Goal: Navigation & Orientation: Find specific page/section

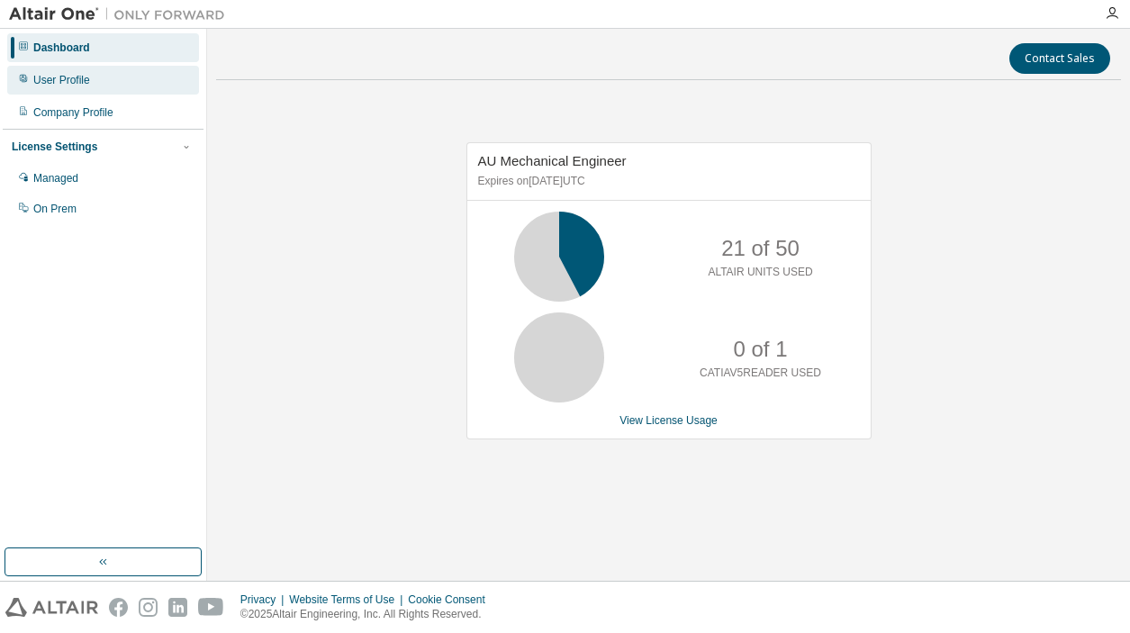
click at [68, 77] on div "User Profile" at bounding box center [61, 80] width 57 height 14
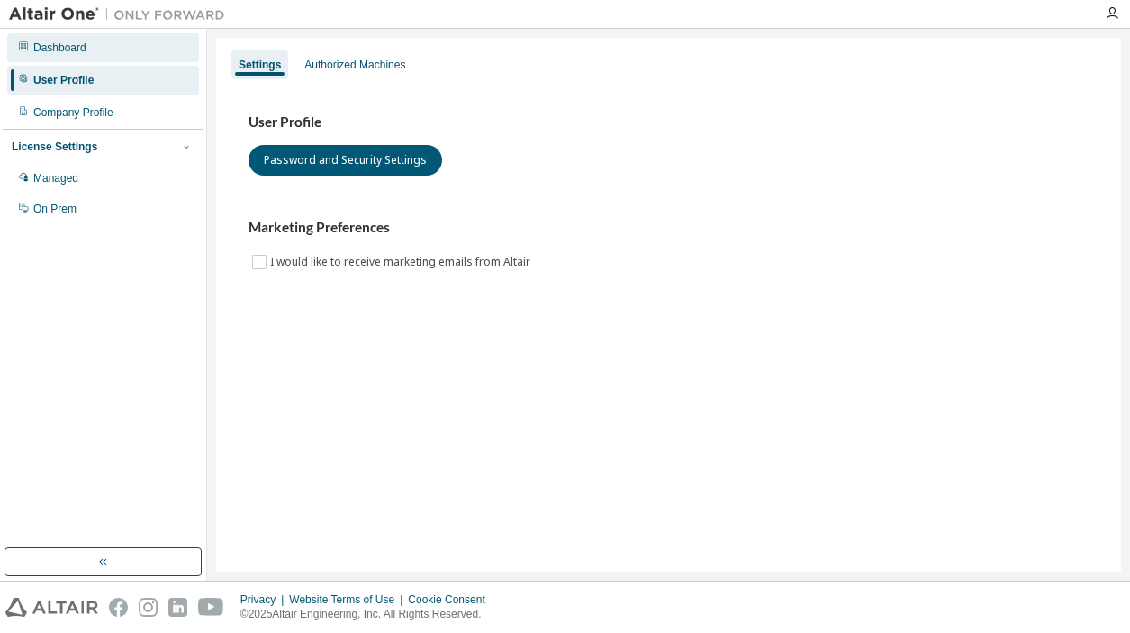
click at [76, 50] on div "Dashboard" at bounding box center [59, 48] width 53 height 14
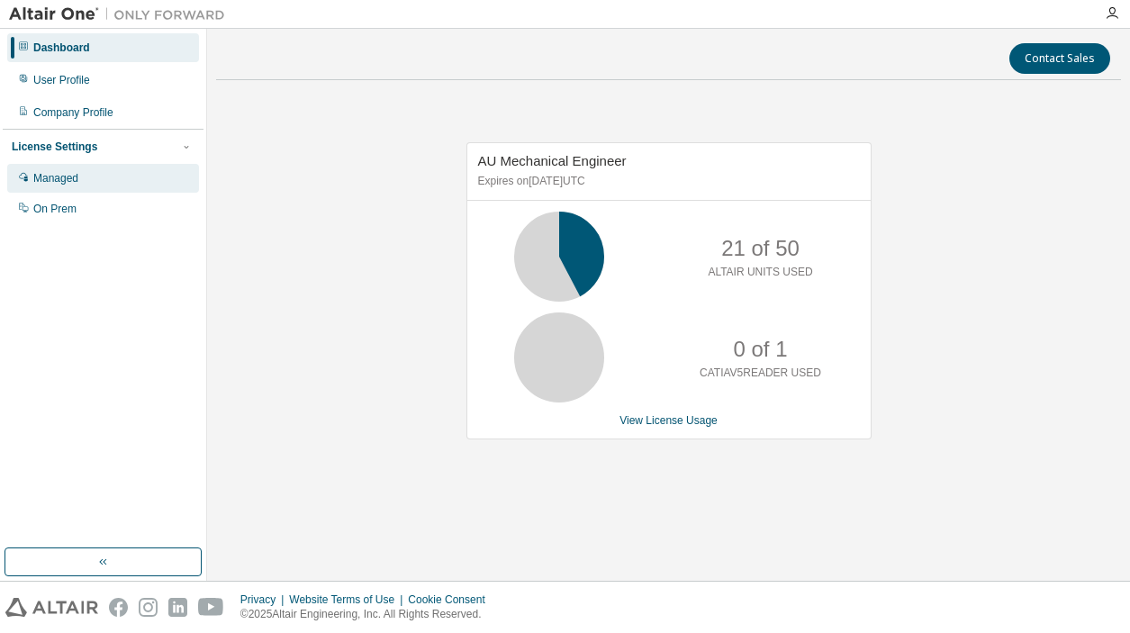
click at [79, 173] on div "Managed" at bounding box center [103, 178] width 192 height 29
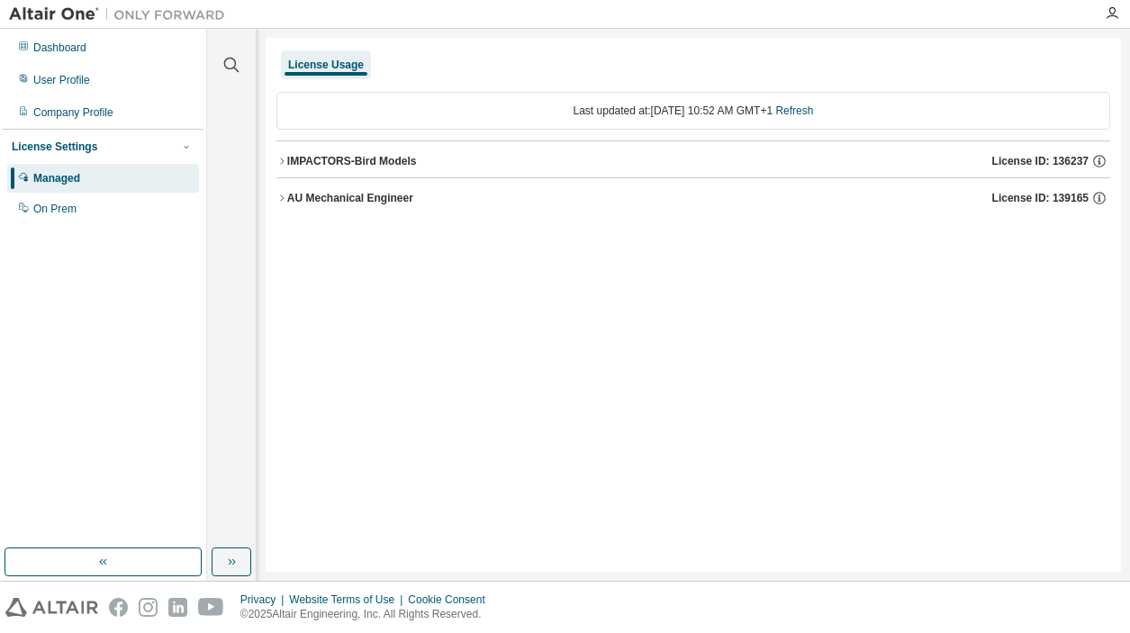
click at [286, 196] on icon "button" at bounding box center [281, 198] width 11 height 11
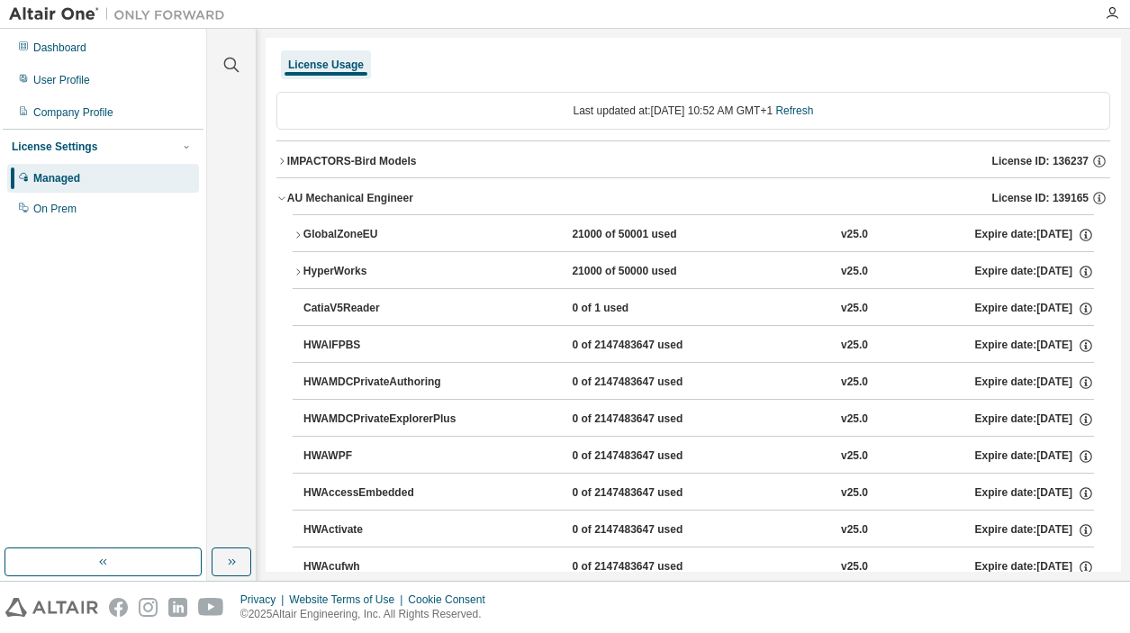
click at [302, 266] on button "HyperWorks 21000 of 50000 used v25.0 Expire date: 2026-01-31" at bounding box center [693, 272] width 801 height 40
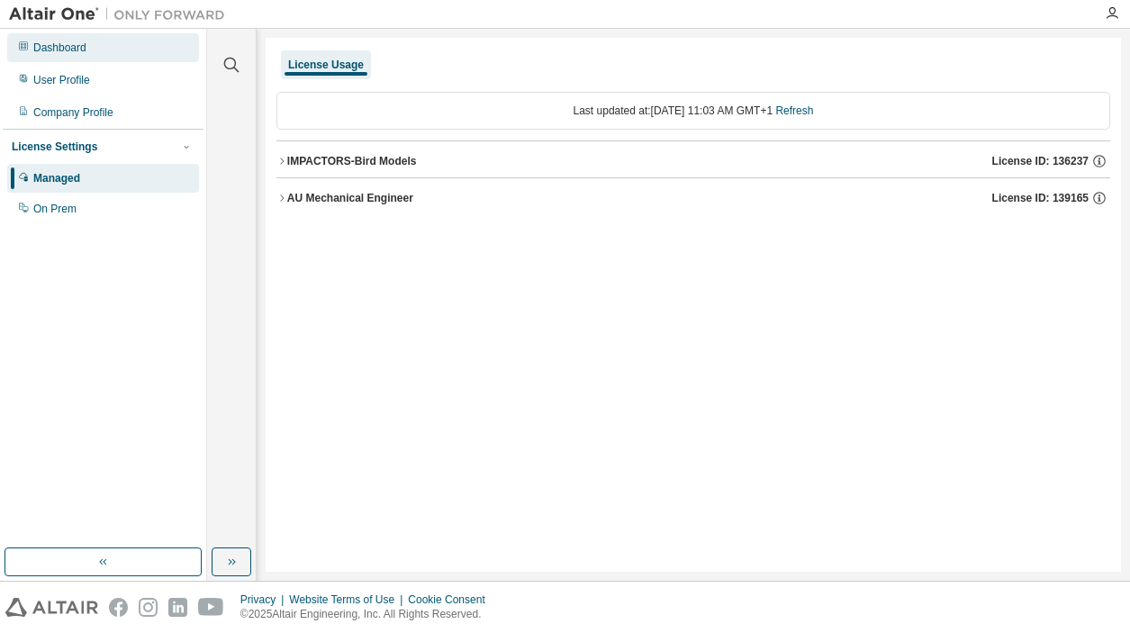
click at [96, 51] on div "Dashboard" at bounding box center [103, 47] width 192 height 29
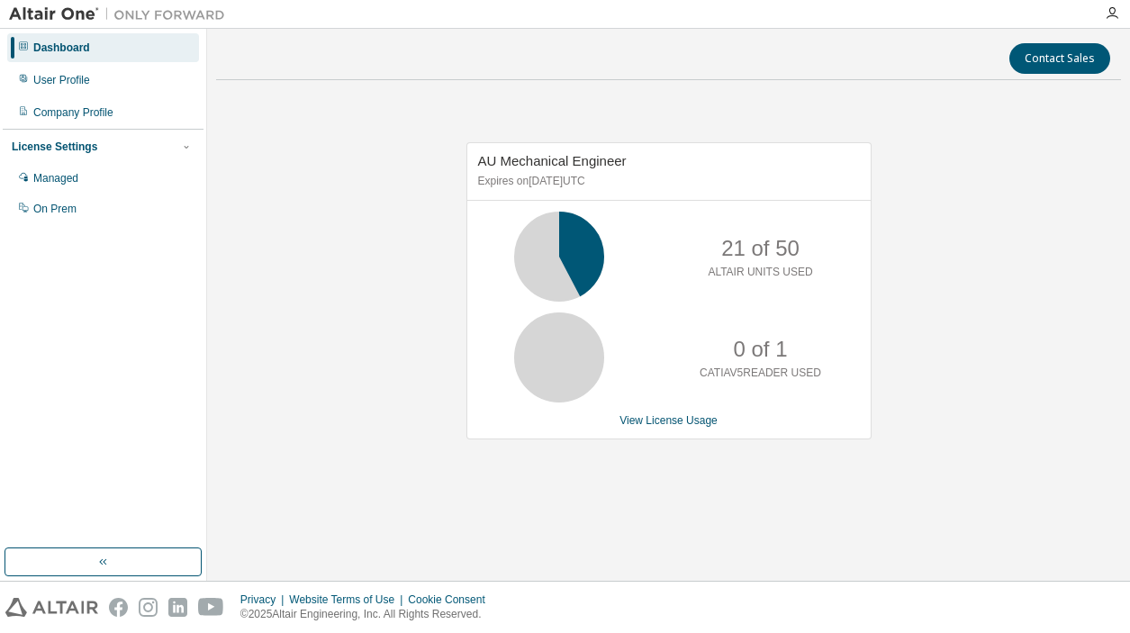
click at [367, 220] on div "AU Mechanical Engineer Expires on [DATE] UTC 21 of 50 ALTAIR UNITS USED 0 of 1 …" at bounding box center [668, 301] width 905 height 412
